Goal: Manage account settings

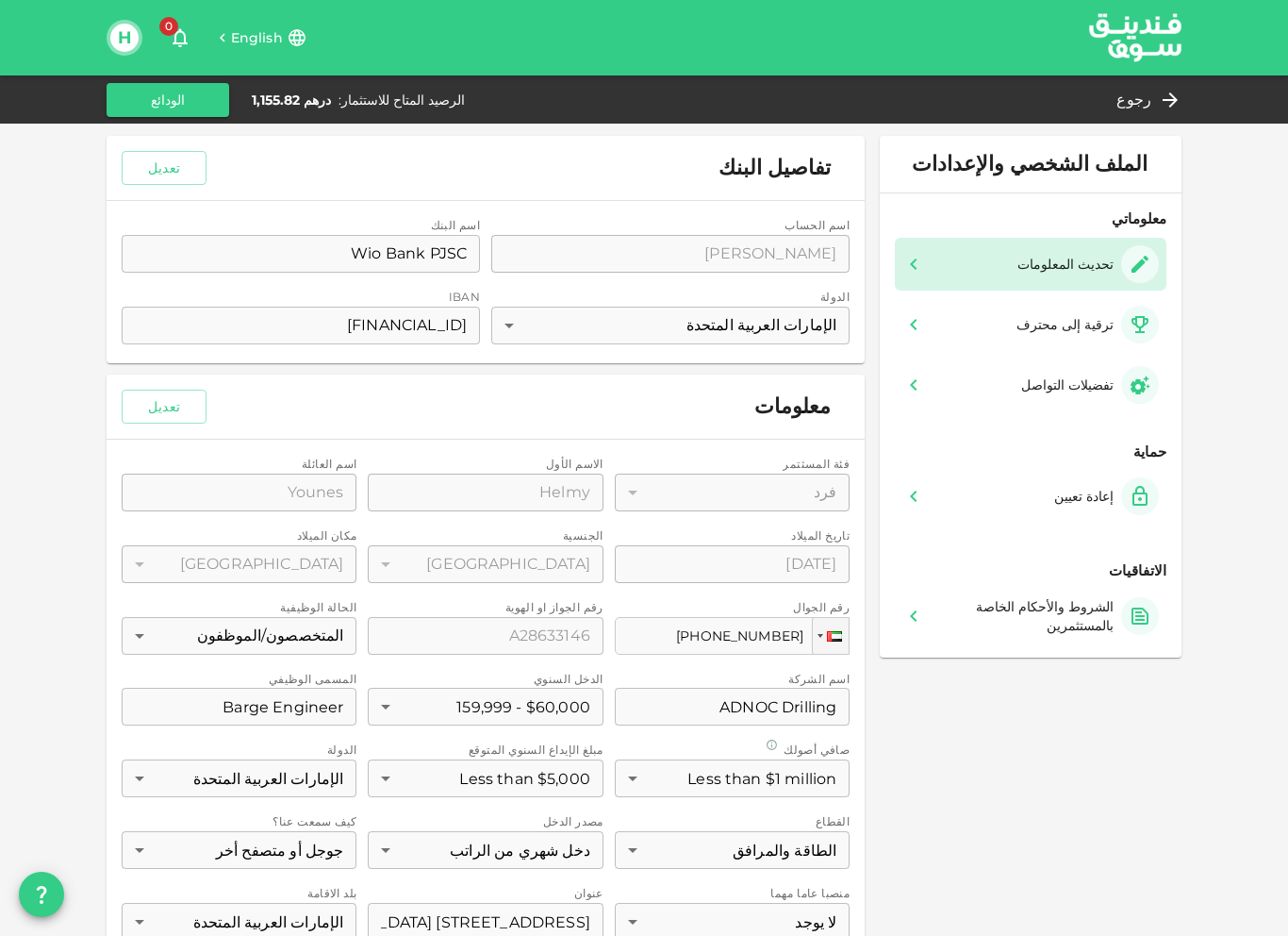
click at [265, 46] on span "English" at bounding box center [257, 37] width 52 height 17
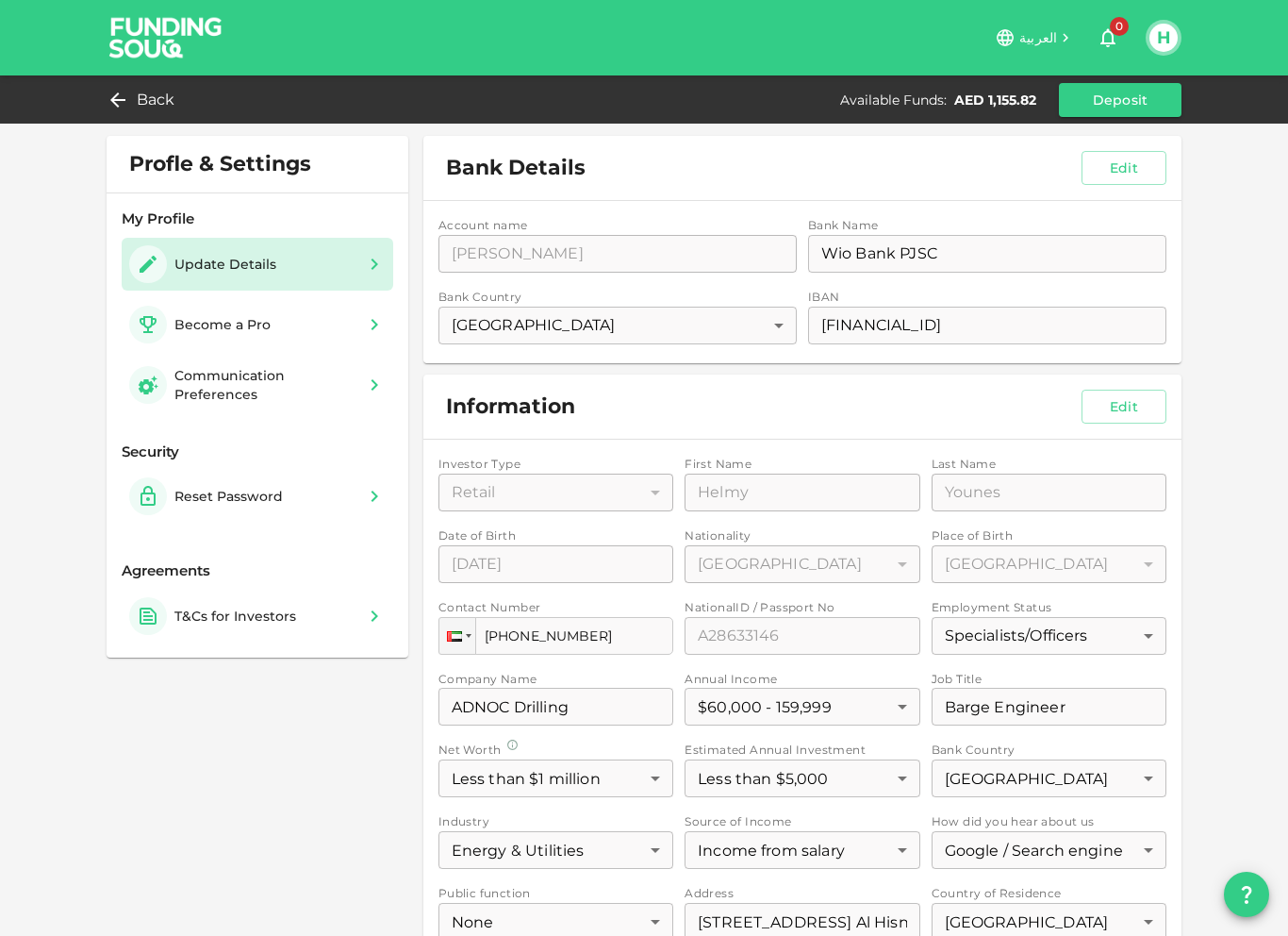
click at [274, 329] on div "Become a Pro" at bounding box center [203, 324] width 149 height 38
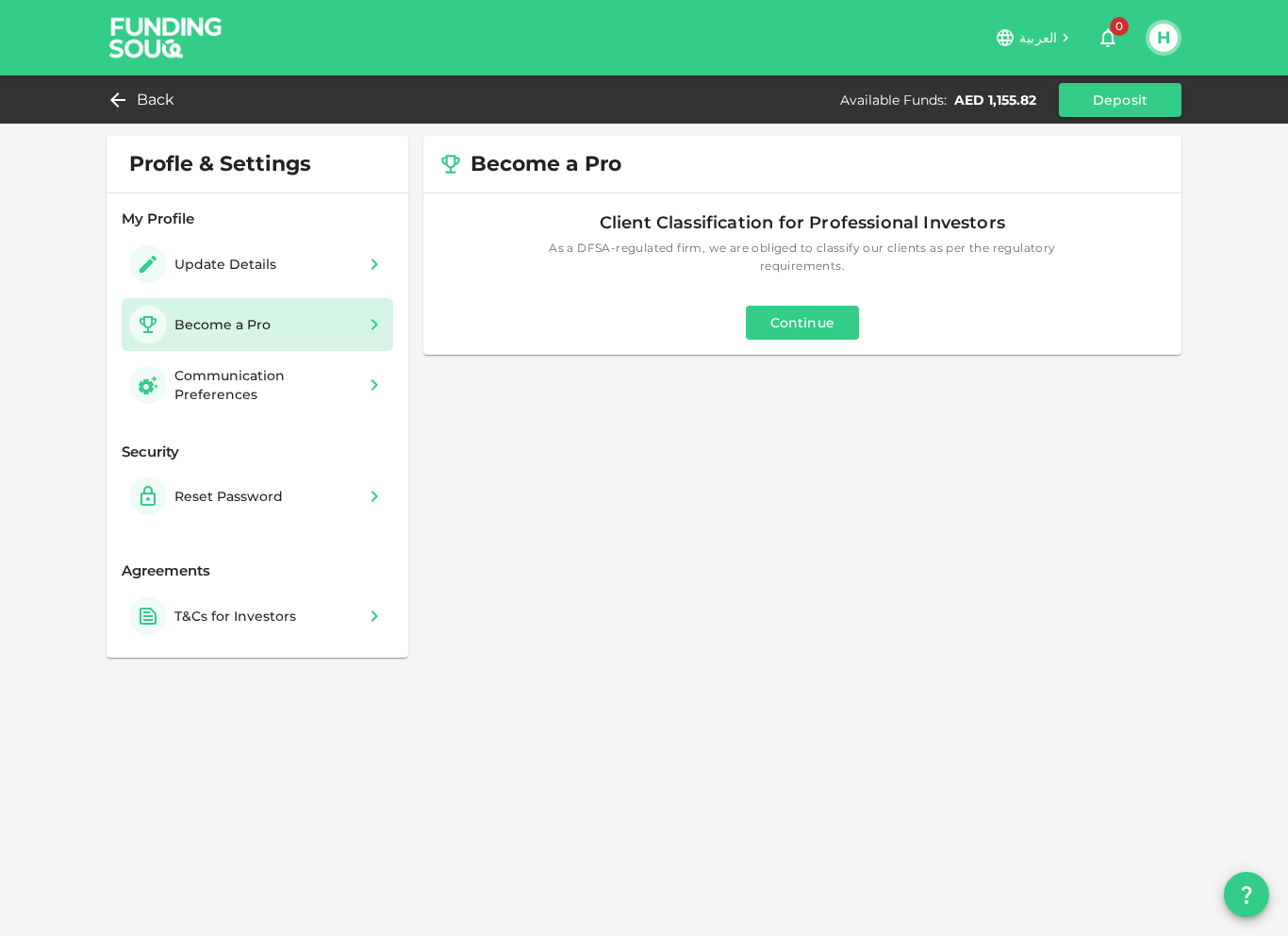
click at [292, 400] on div "Communication Preferences" at bounding box center [265, 385] width 181 height 38
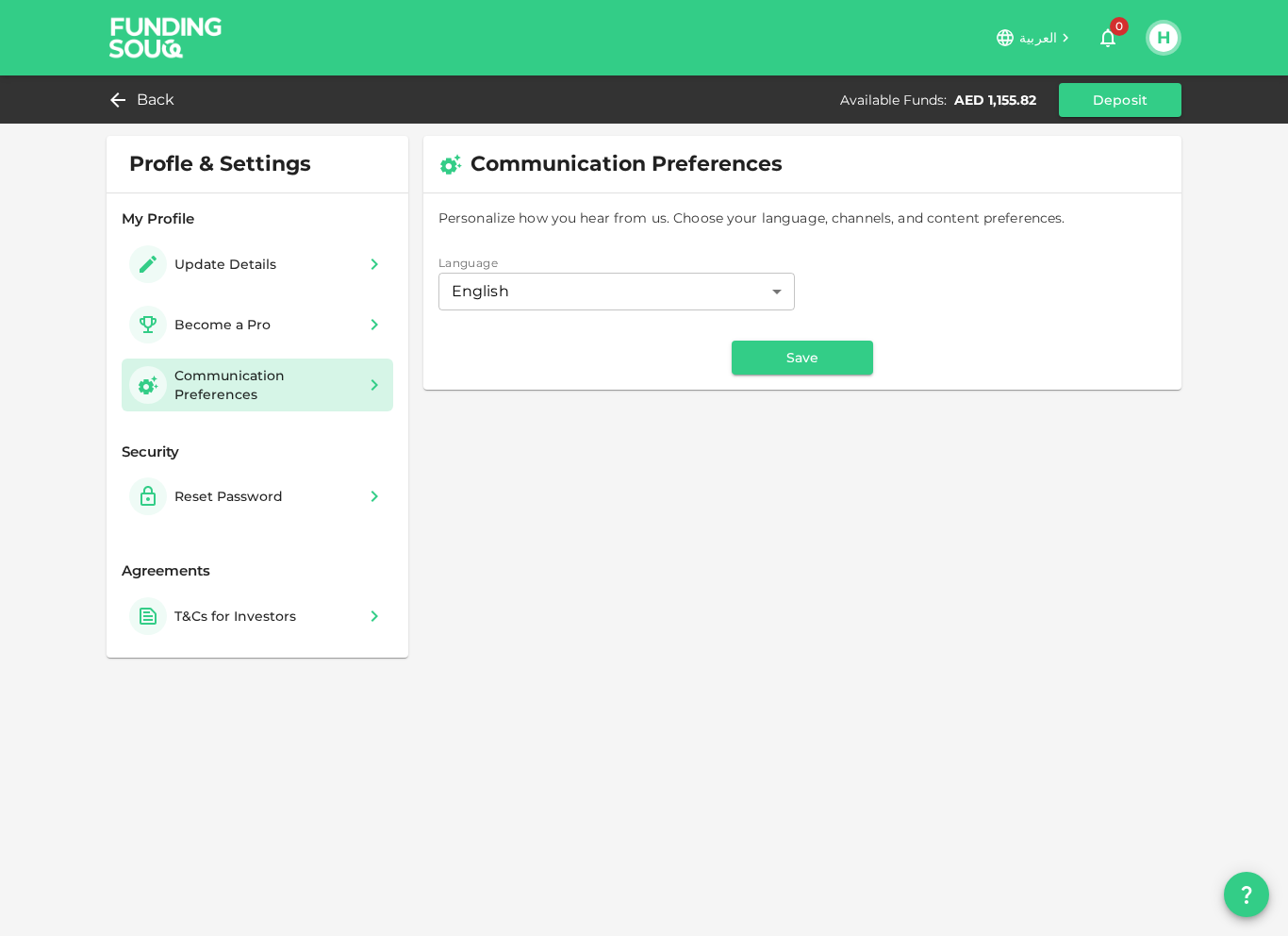
click at [262, 621] on div "T&Cs for Investors" at bounding box center [235, 615] width 122 height 19
click at [134, 101] on div "Back" at bounding box center [144, 100] width 76 height 26
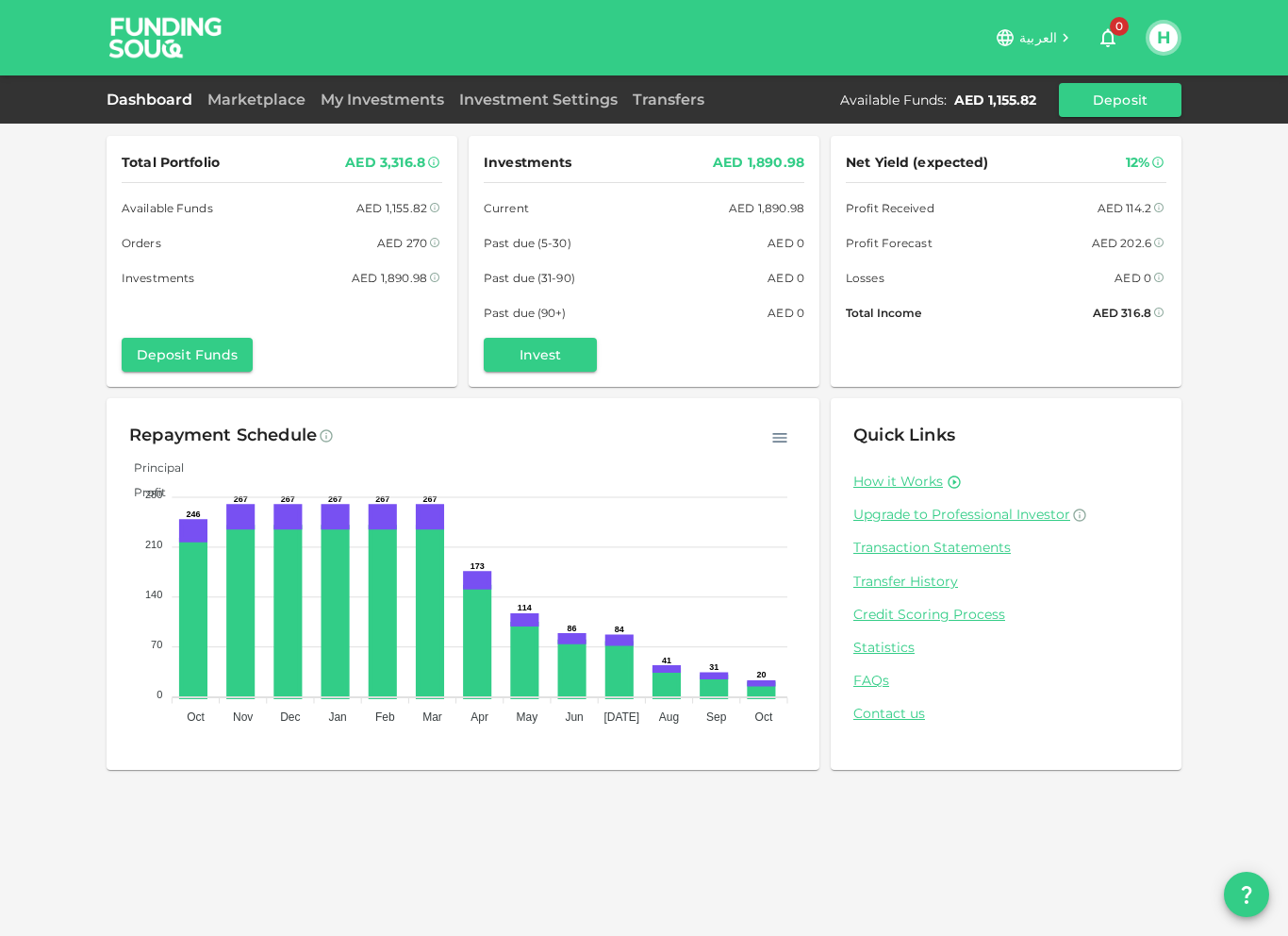
click at [1167, 41] on button "H" at bounding box center [1163, 37] width 28 height 28
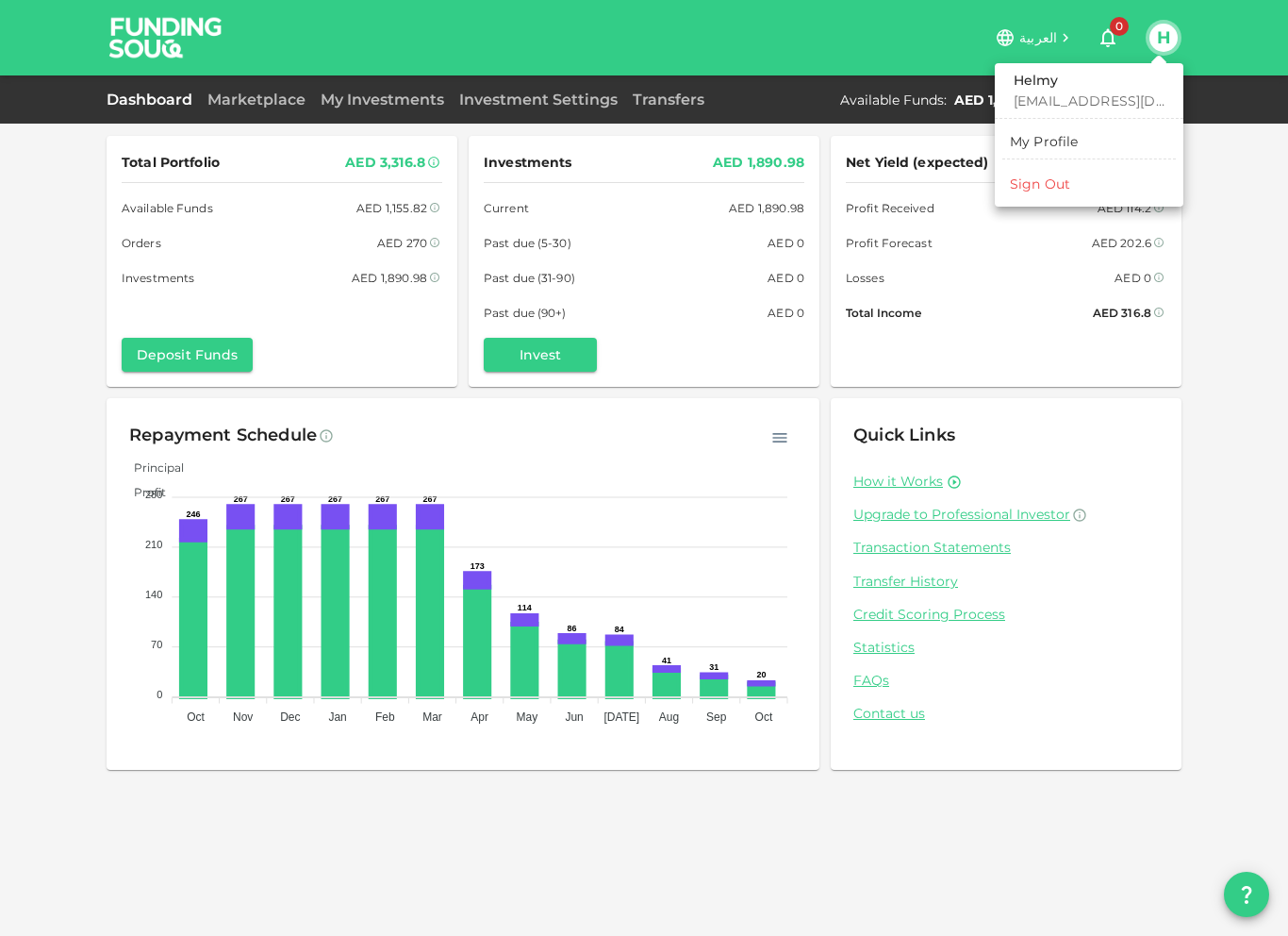
click at [1247, 164] on div at bounding box center [644, 468] width 1288 height 936
